Goal: Task Accomplishment & Management: Manage account settings

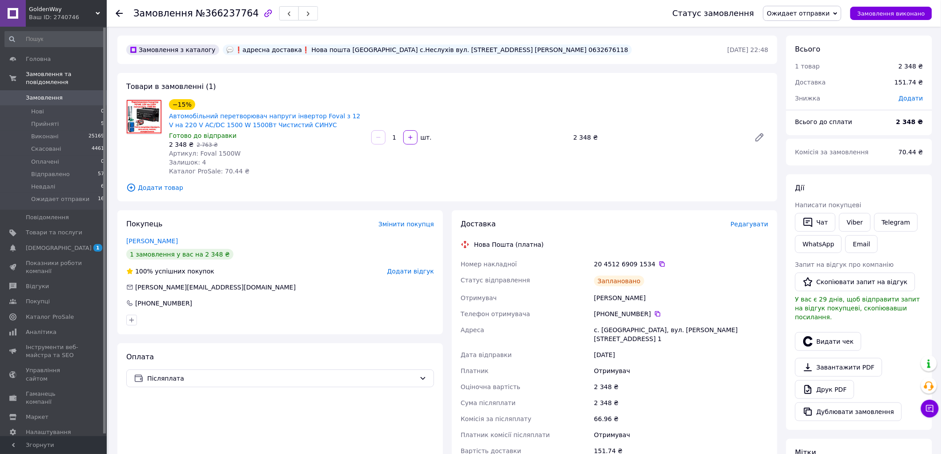
click at [761, 225] on span "Редагувати" at bounding box center [750, 224] width 38 height 7
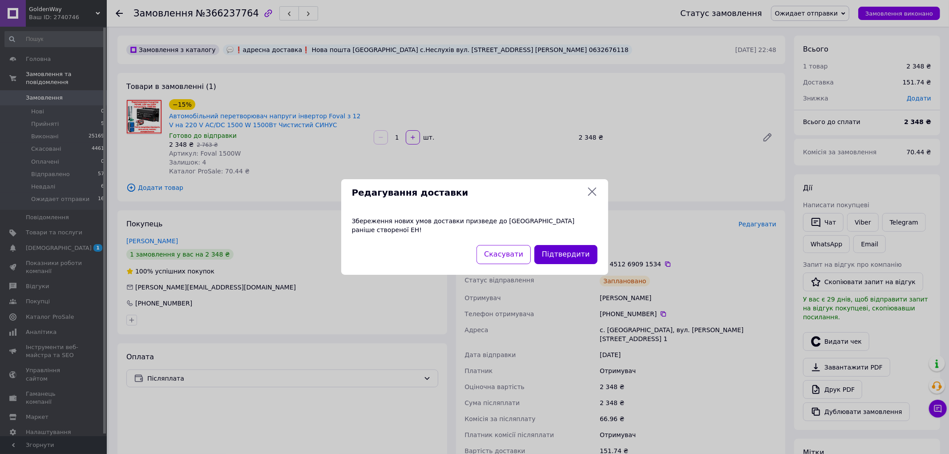
click at [569, 249] on button "Підтвердити" at bounding box center [565, 254] width 63 height 19
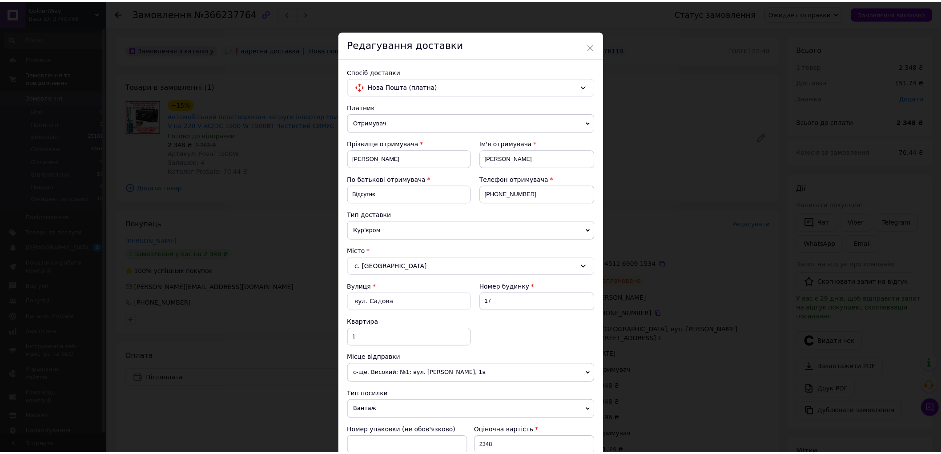
scroll to position [261, 0]
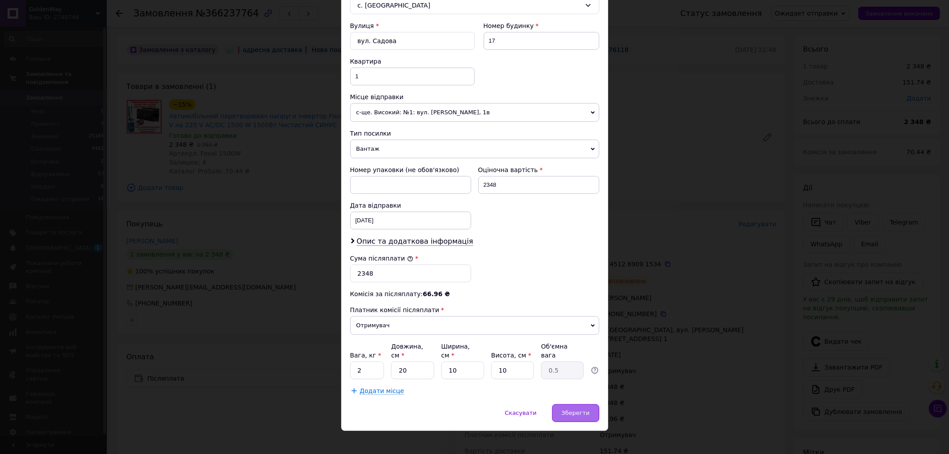
click at [574, 404] on div "Зберегти" at bounding box center [575, 413] width 47 height 18
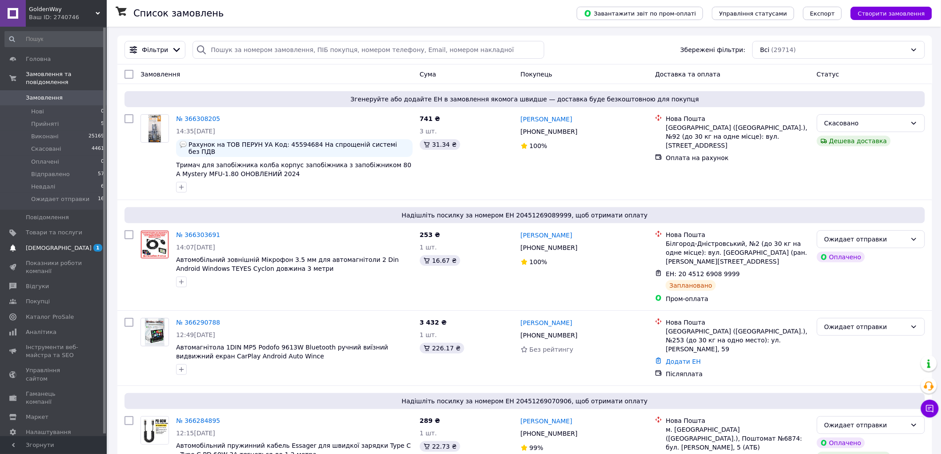
click at [74, 244] on link "Сповіщення 1 0" at bounding box center [54, 248] width 109 height 15
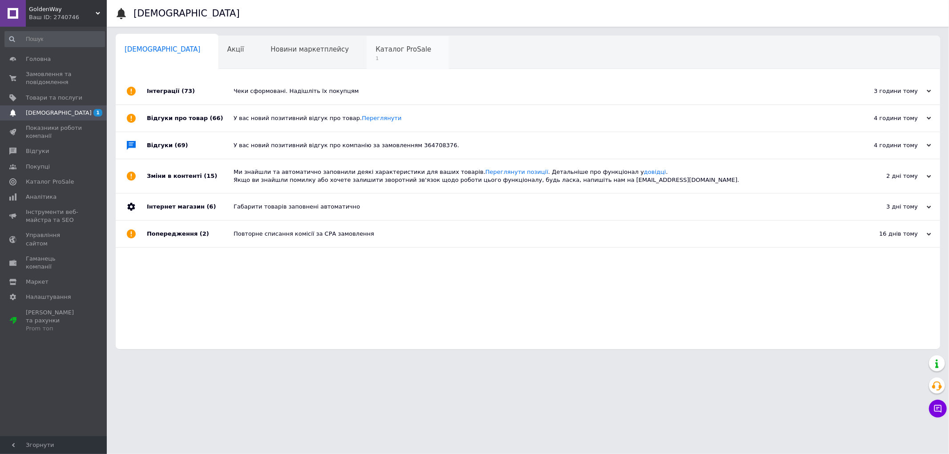
click at [375, 60] on span "1" at bounding box center [403, 58] width 56 height 7
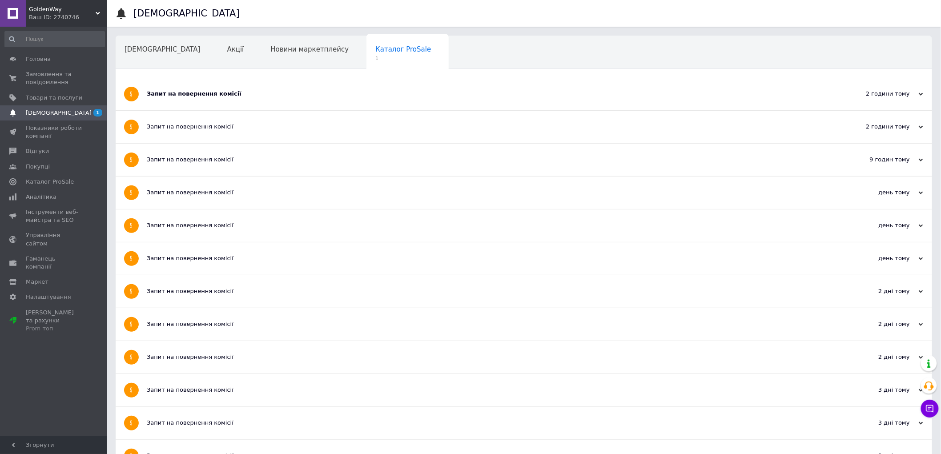
click at [282, 100] on div "Запит на повернення комісії" at bounding box center [491, 94] width 688 height 32
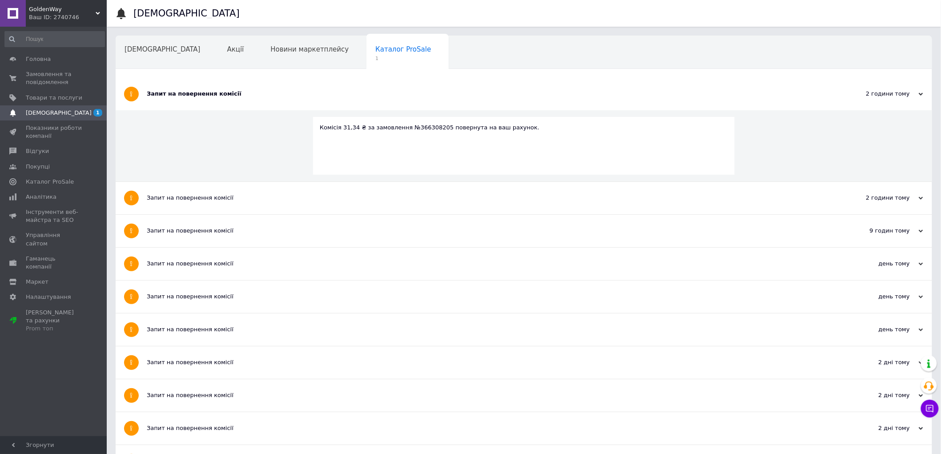
click at [282, 100] on div "Запит на повернення комісії" at bounding box center [491, 94] width 688 height 32
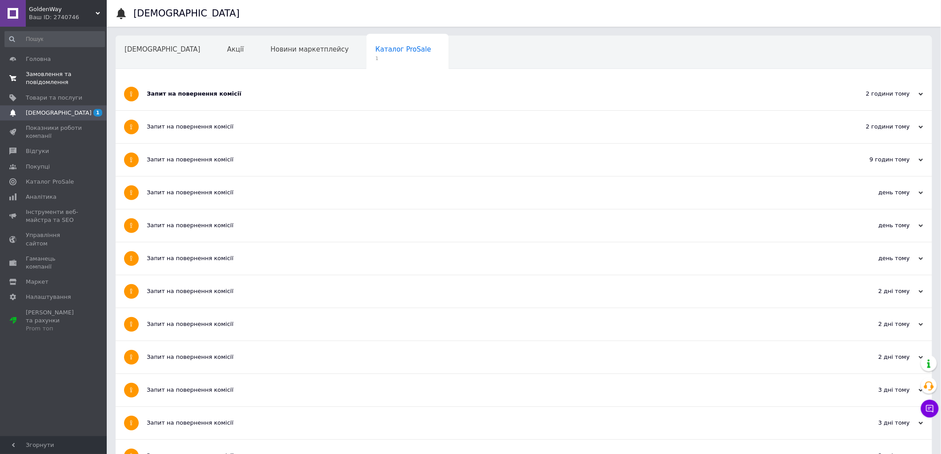
click at [54, 86] on span "Замовлення та повідомлення" at bounding box center [54, 78] width 56 height 16
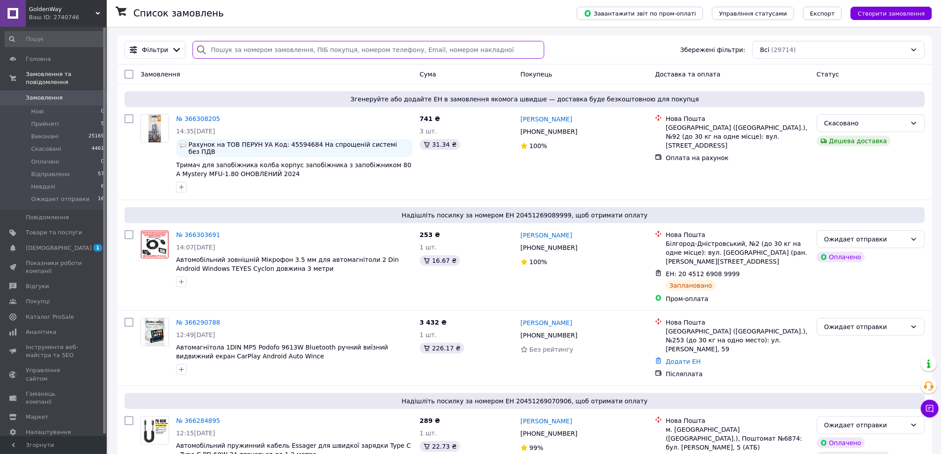
click at [308, 50] on input "search" at bounding box center [369, 50] width 352 height 18
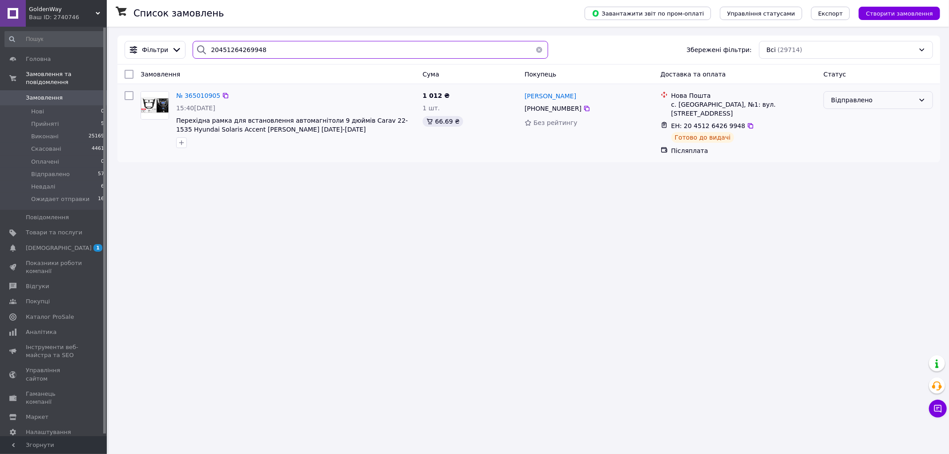
type input "20451264269948"
click at [905, 98] on div "Відправлено" at bounding box center [873, 100] width 84 height 10
click at [885, 181] on li "Невдалі" at bounding box center [878, 184] width 109 height 16
click at [651, 285] on div "Список замовлень Завантажити звіт по пром-оплаті Управління статусами Експорт С…" at bounding box center [529, 227] width 840 height 454
click at [71, 94] on span "Замовлення" at bounding box center [54, 98] width 56 height 8
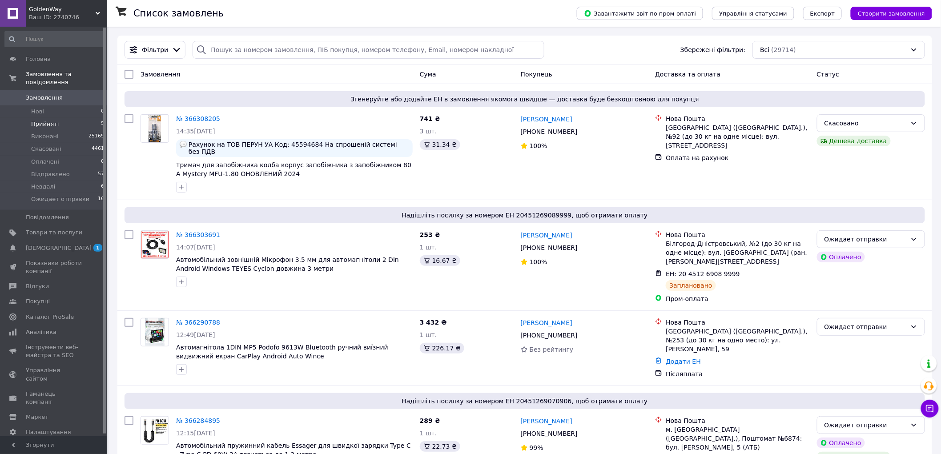
click at [78, 118] on li "Прийняті 5" at bounding box center [54, 124] width 109 height 12
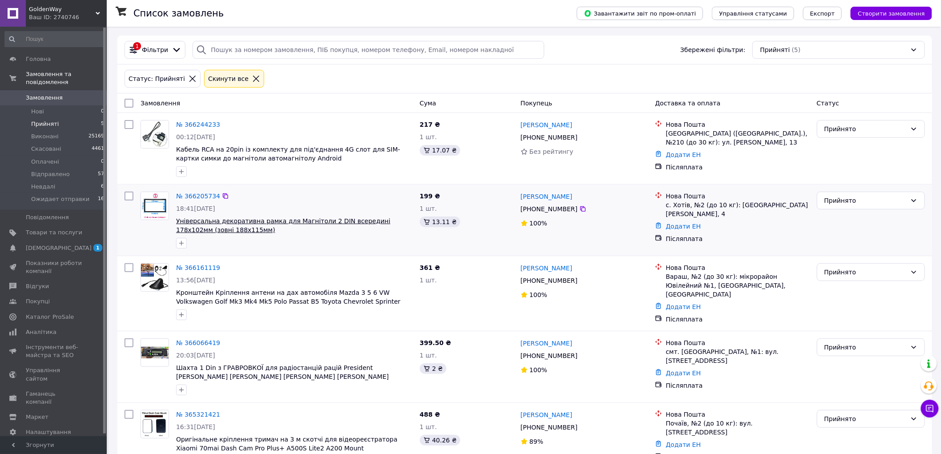
scroll to position [26, 0]
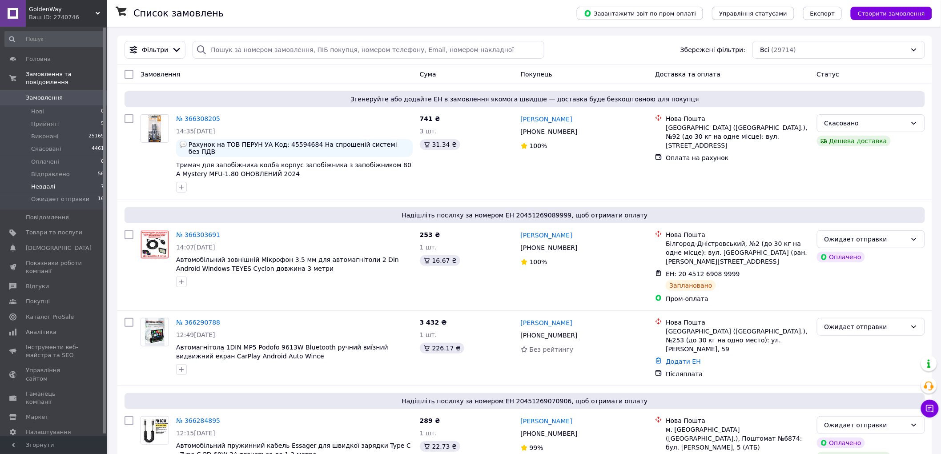
click at [75, 183] on li "Невдалі 7" at bounding box center [54, 187] width 109 height 12
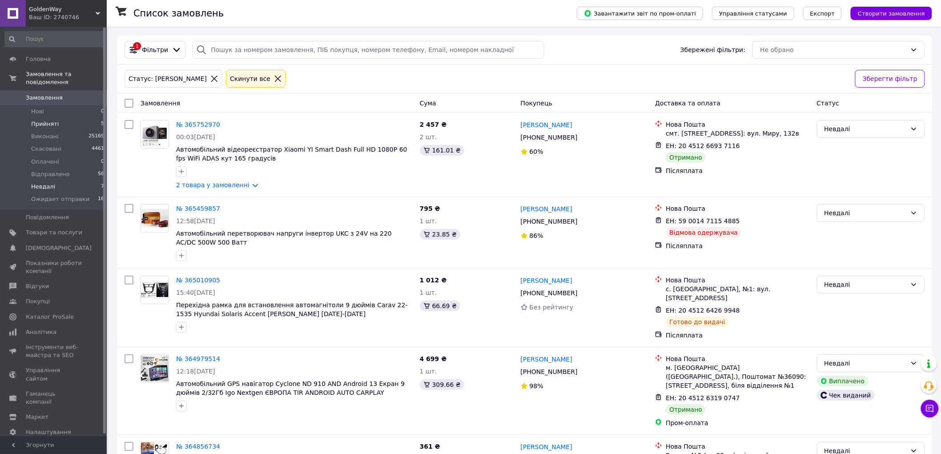
click at [81, 118] on li "Прийняті 5" at bounding box center [54, 124] width 109 height 12
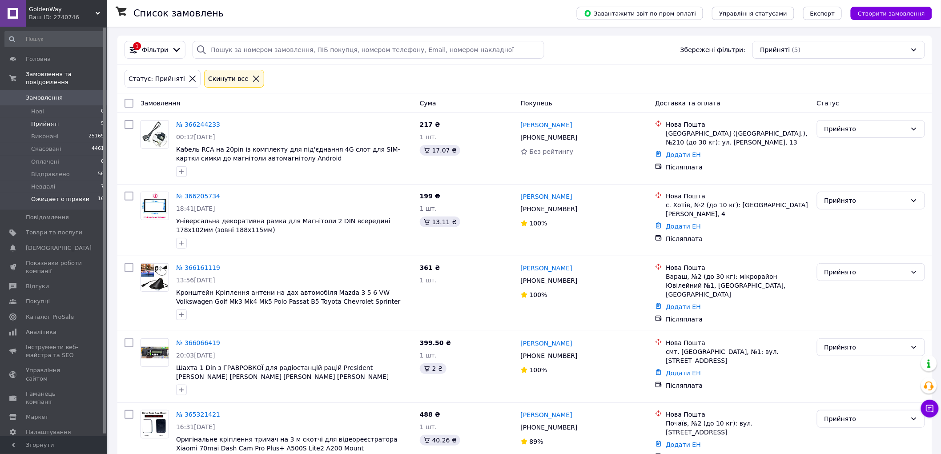
click at [81, 195] on span "Ожидает отправки" at bounding box center [60, 199] width 58 height 8
